Goal: Task Accomplishment & Management: Manage account settings

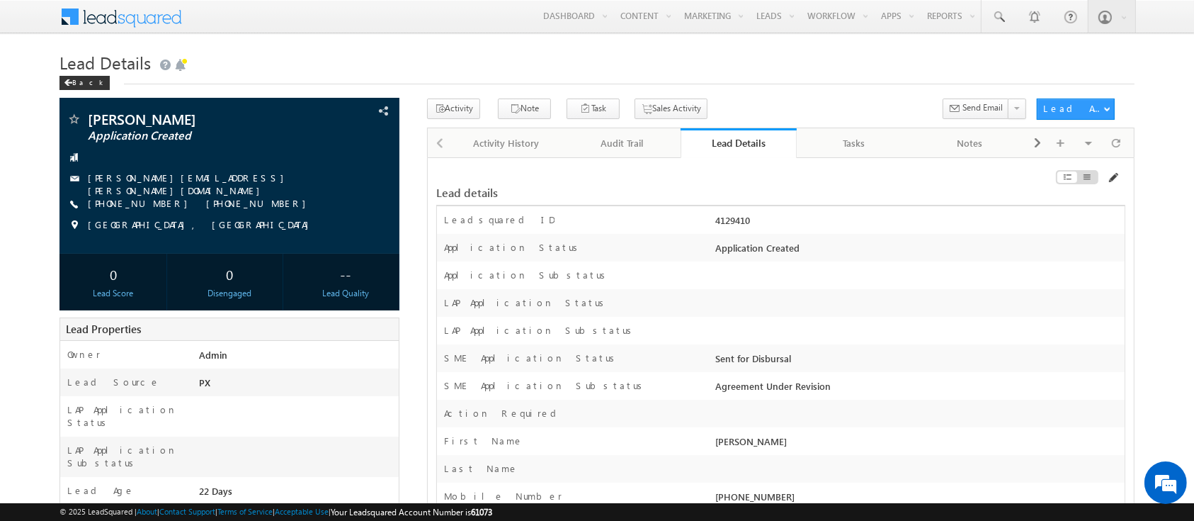
click at [1110, 178] on span at bounding box center [1112, 177] width 11 height 11
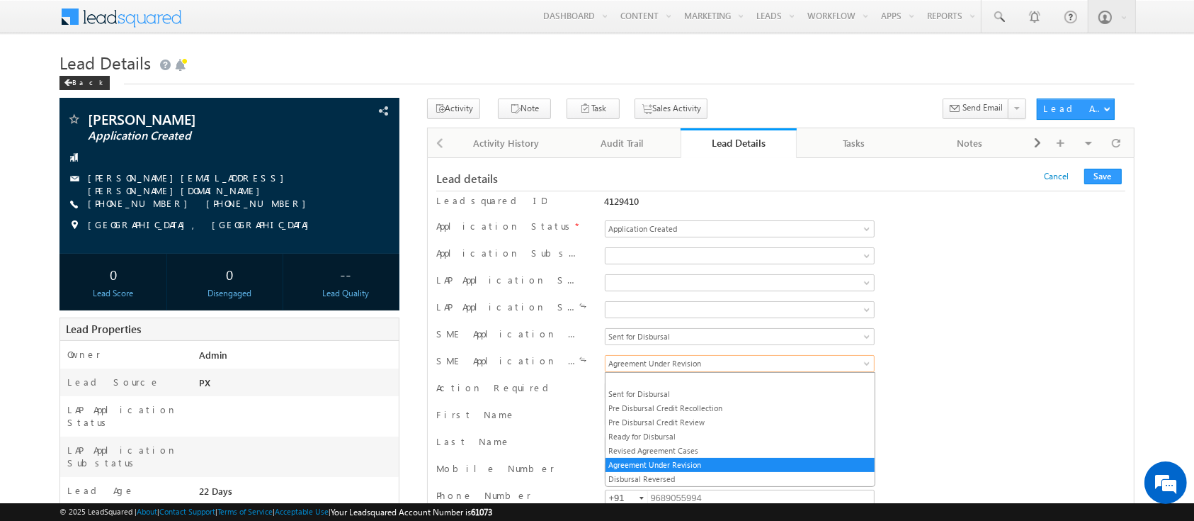
click at [786, 363] on span "Agreement Under Revision" at bounding box center [716, 363] width 221 height 13
click at [759, 390] on link "Sent for Disbursal" at bounding box center [740, 393] width 269 height 13
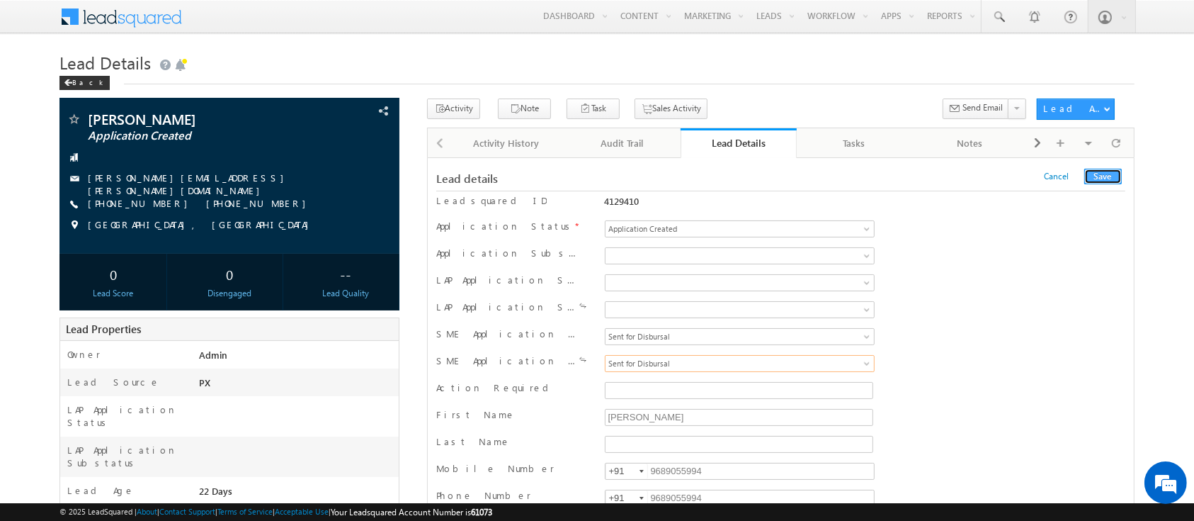
click at [1101, 178] on button "Save" at bounding box center [1103, 177] width 38 height 16
